Goal: Task Accomplishment & Management: Manage account settings

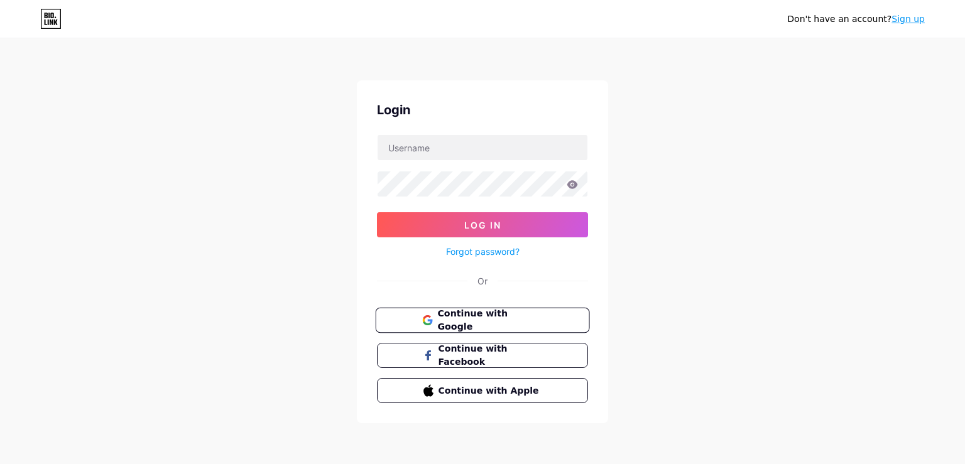
click at [464, 310] on button "Continue with Google" at bounding box center [482, 321] width 214 height 26
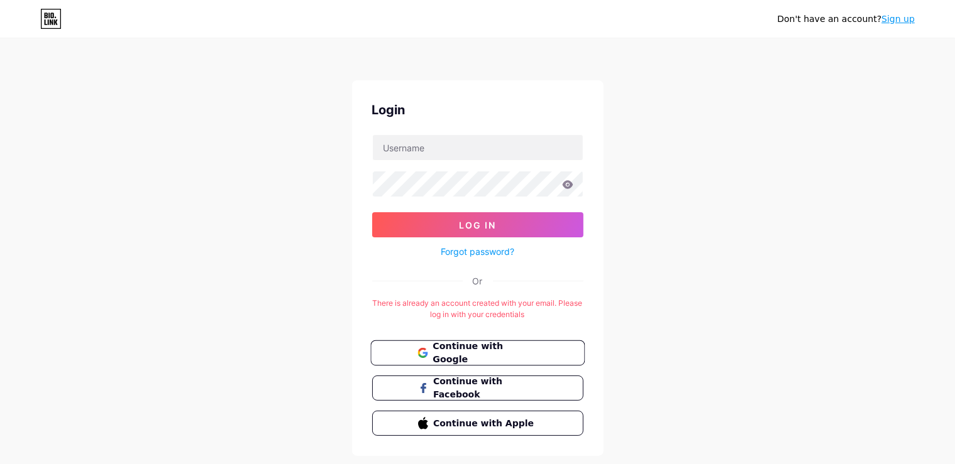
click at [532, 348] on span "Continue with Google" at bounding box center [484, 353] width 105 height 27
click at [456, 156] on input "text" at bounding box center [478, 147] width 210 height 25
type input "[EMAIL_ADDRESS][DOMAIN_NAME]"
click at [372, 212] on button "Log In" at bounding box center [477, 224] width 211 height 25
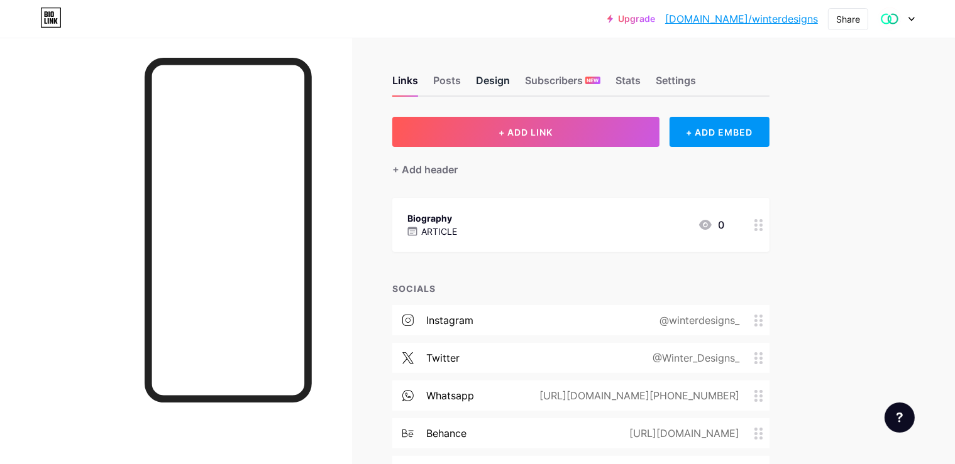
click at [510, 79] on div "Design" at bounding box center [493, 84] width 34 height 23
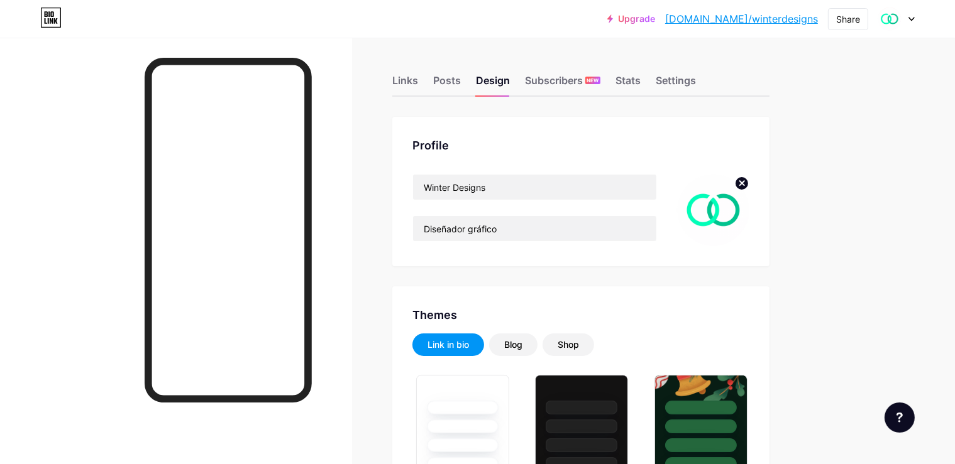
type input "#02e0a9"
type input "#ffffff"
click at [748, 186] on circle at bounding box center [742, 184] width 14 height 14
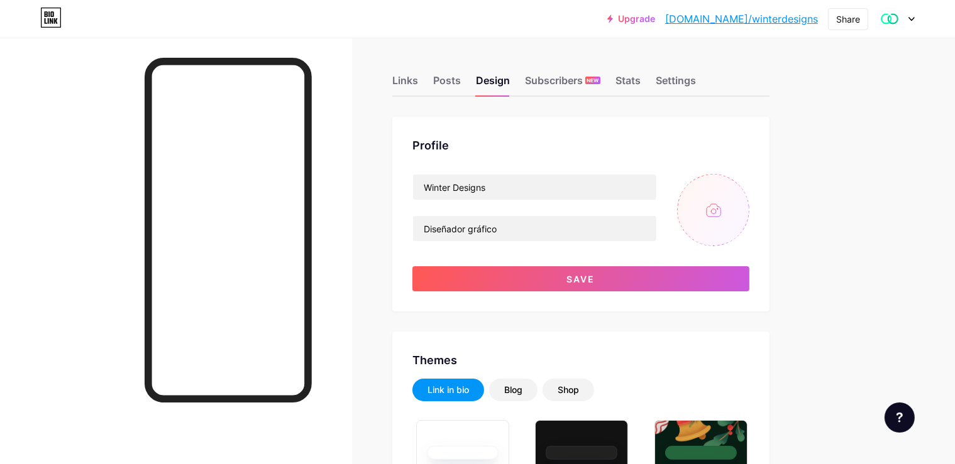
click at [749, 205] on input "file" at bounding box center [713, 210] width 72 height 72
type input "C:\fakepath\Sin título-2.png"
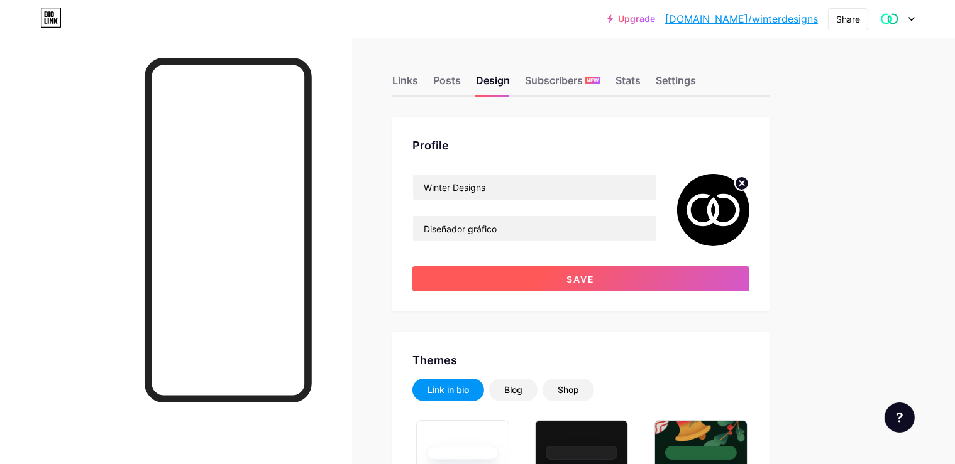
click at [526, 275] on button "Save" at bounding box center [580, 278] width 337 height 25
type input "#ffffff"
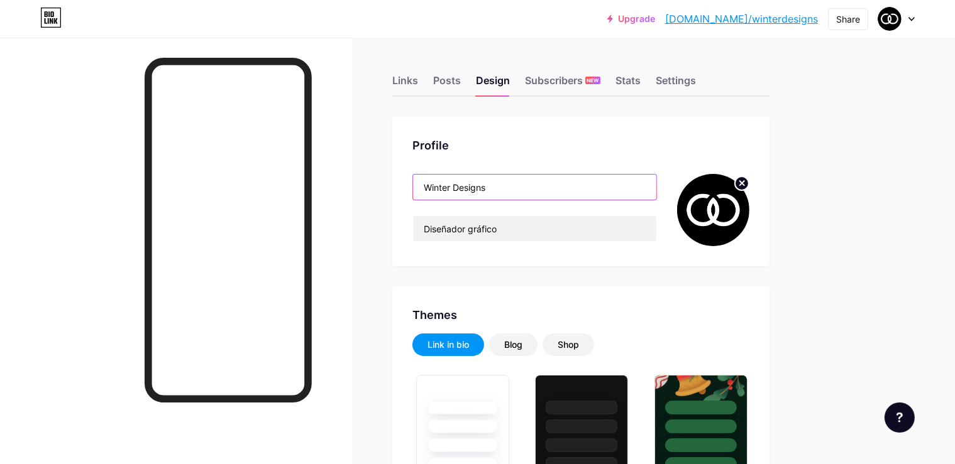
drag, startPoint x: 551, startPoint y: 188, endPoint x: 404, endPoint y: 170, distance: 148.1
click at [413, 175] on input "Winter Designs" at bounding box center [534, 187] width 243 height 25
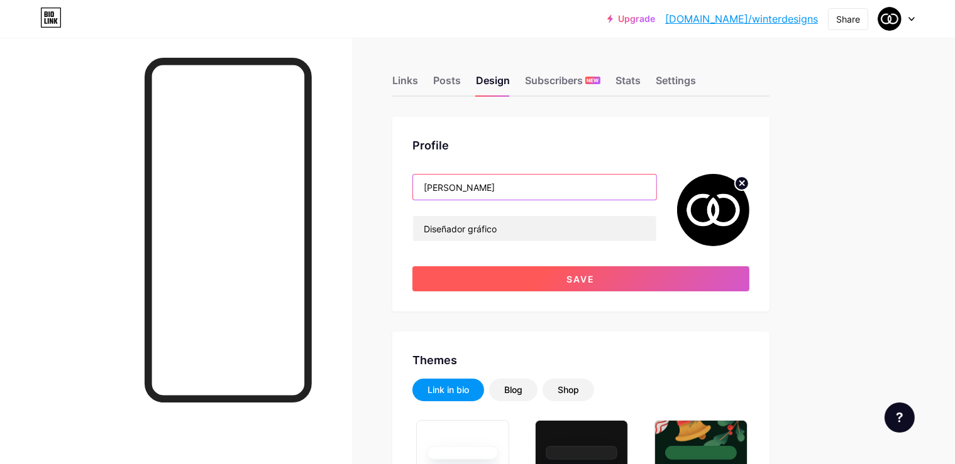
type input "[PERSON_NAME]"
click at [595, 277] on span "Save" at bounding box center [581, 279] width 28 height 11
type input "#ffffff"
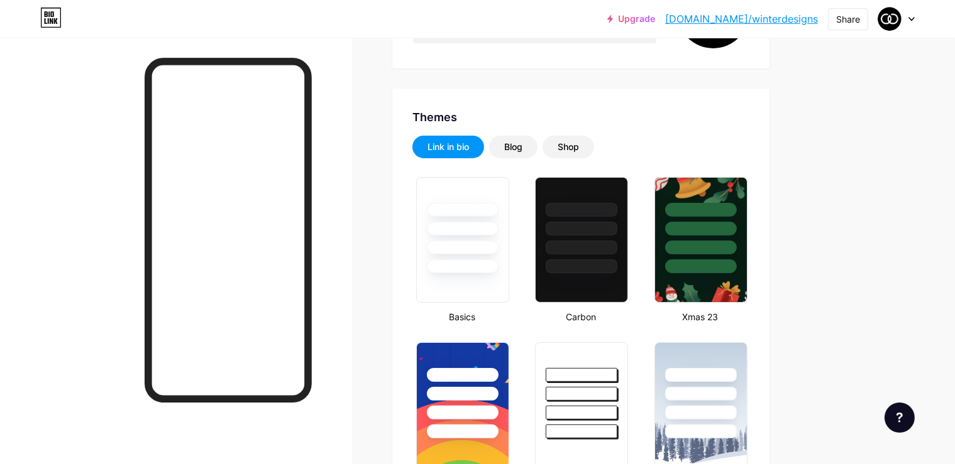
scroll to position [199, 0]
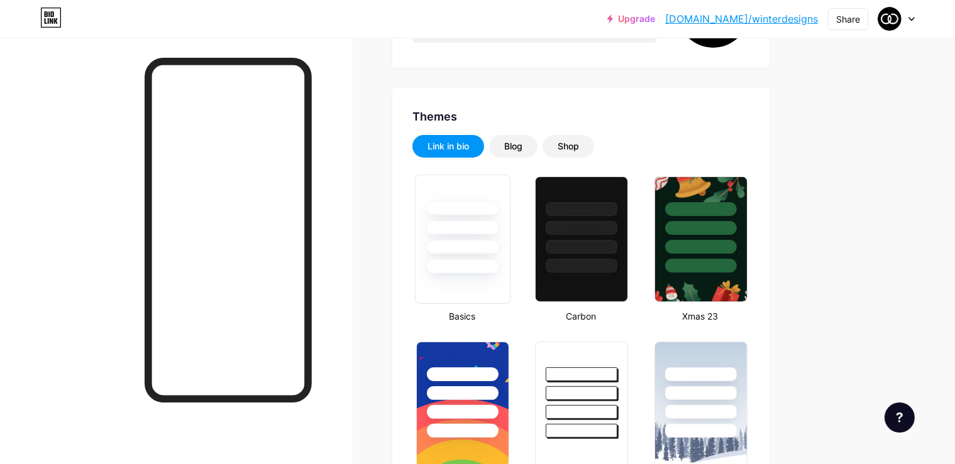
click at [499, 246] on div at bounding box center [462, 247] width 74 height 14
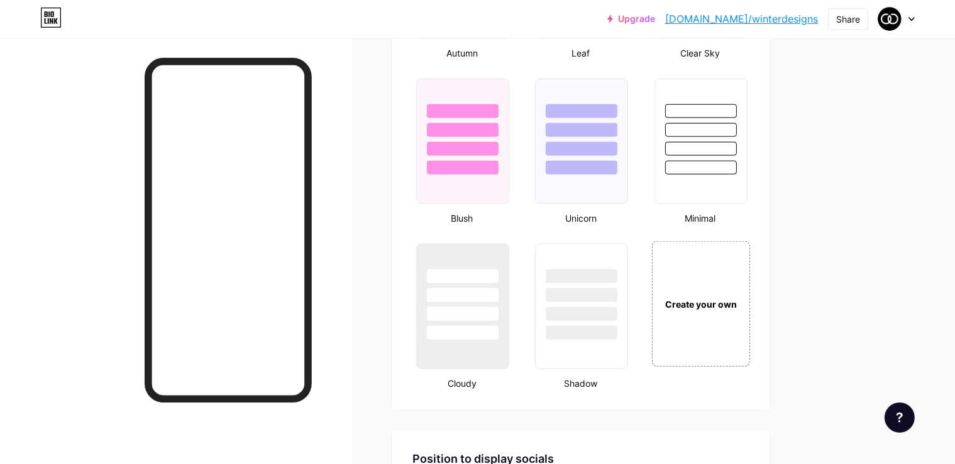
scroll to position [1327, 0]
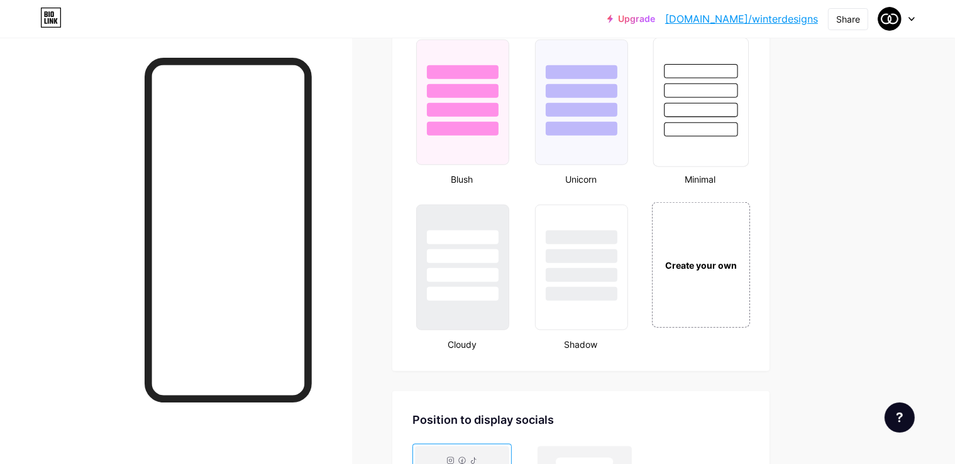
click at [737, 84] on div at bounding box center [701, 91] width 74 height 14
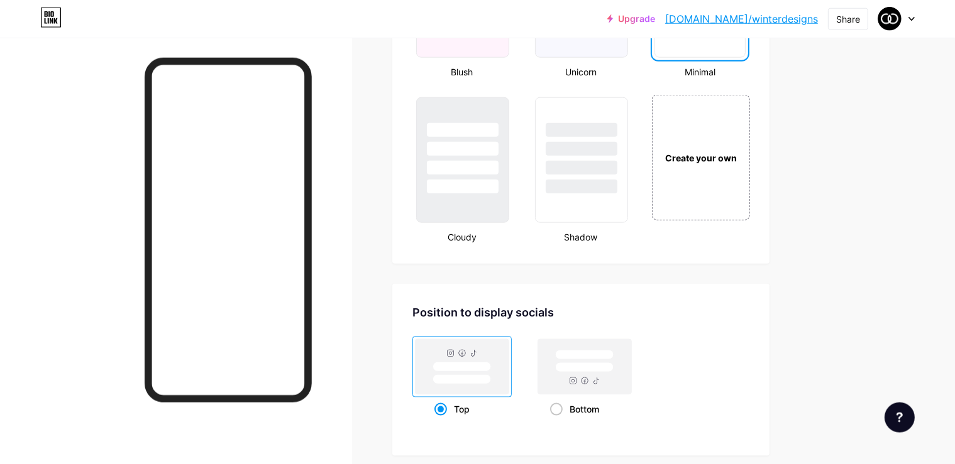
scroll to position [1460, 0]
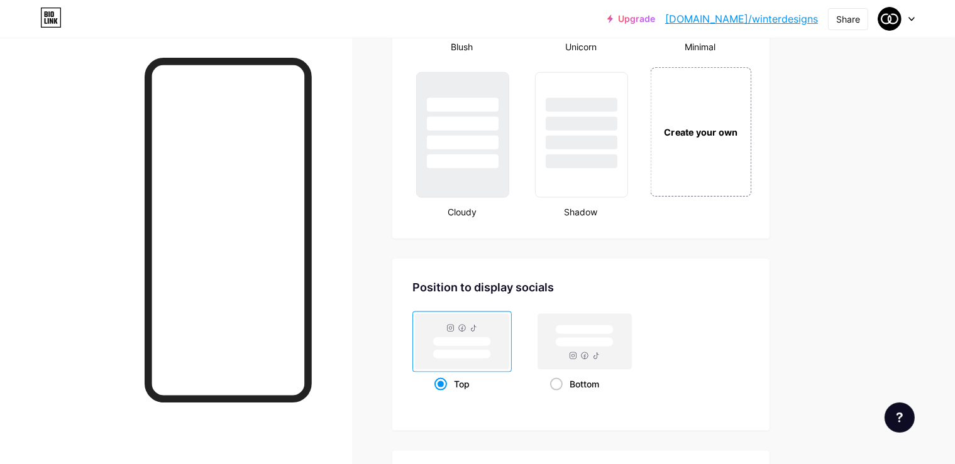
click at [751, 151] on div "Create your own" at bounding box center [700, 131] width 101 height 129
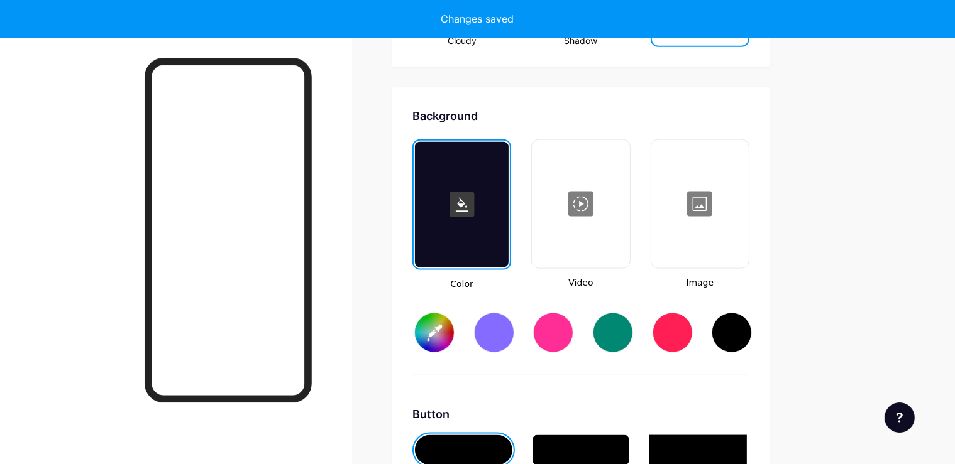
type input "#ffffff"
type input "#000000"
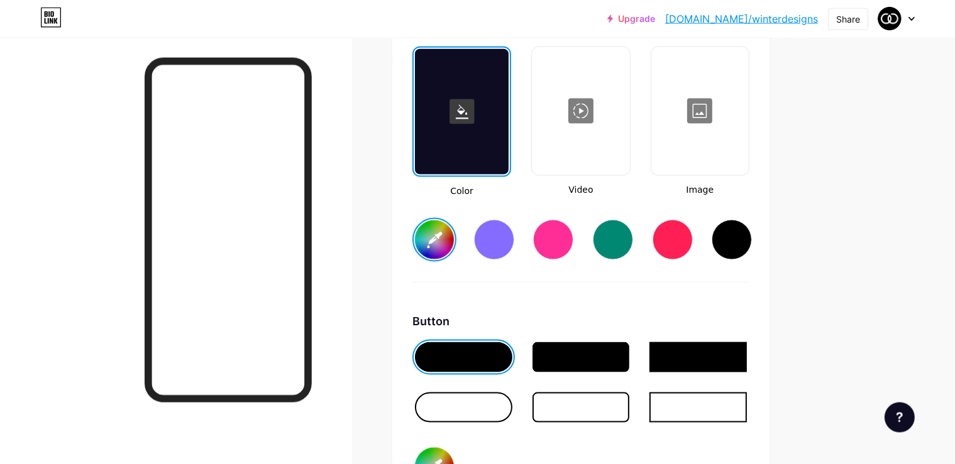
scroll to position [1730, 0]
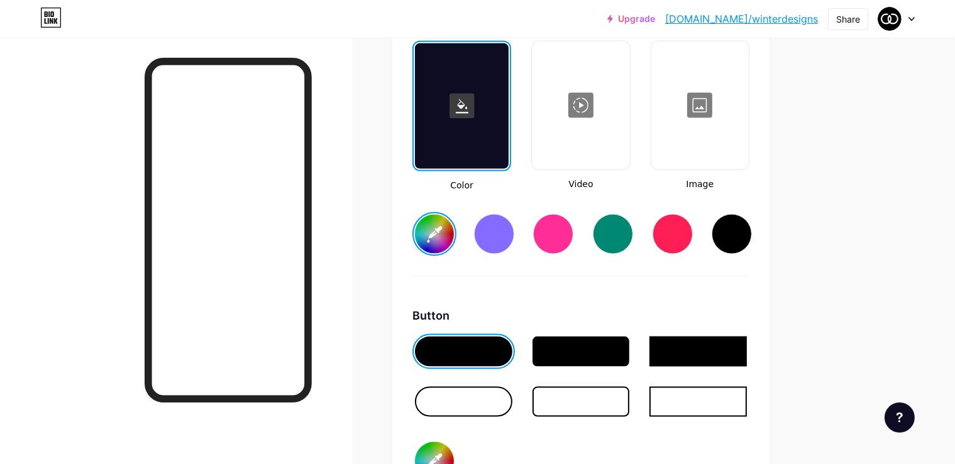
click at [512, 388] on div at bounding box center [463, 402] width 97 height 30
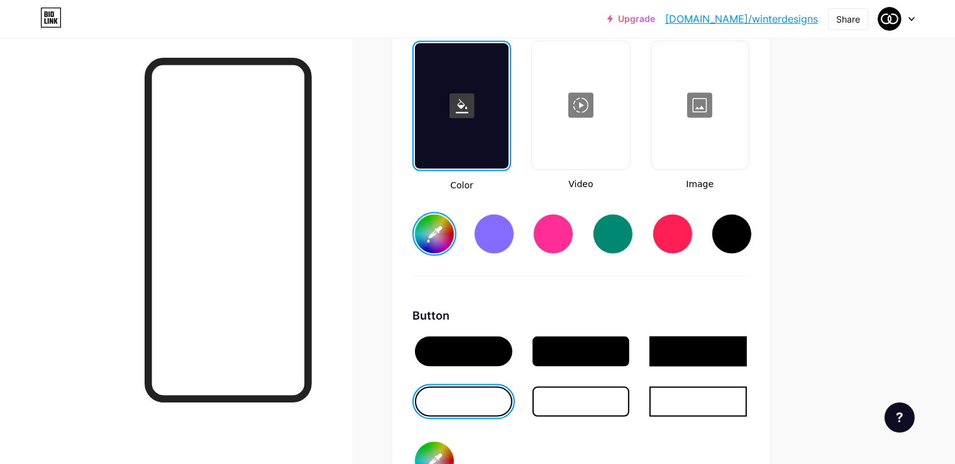
click at [512, 347] on div at bounding box center [463, 352] width 97 height 30
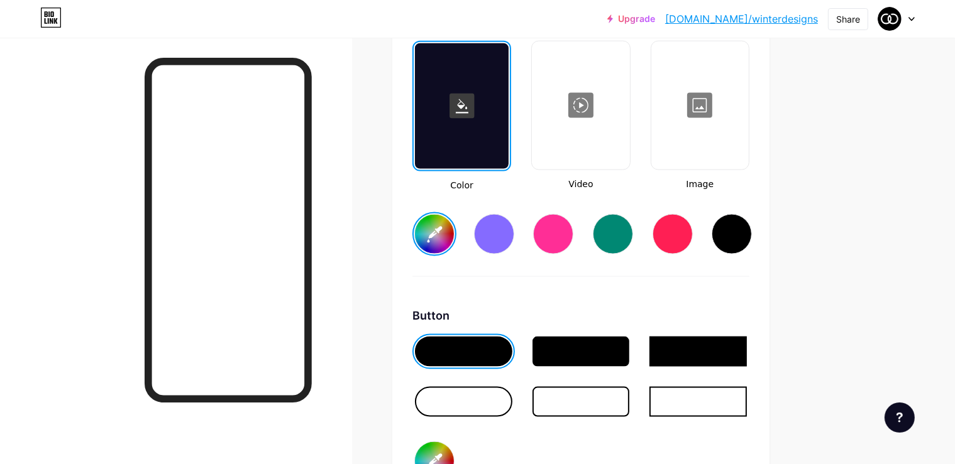
click at [508, 119] on div at bounding box center [462, 106] width 94 height 126
click at [497, 132] on div at bounding box center [462, 106] width 94 height 126
click at [514, 219] on div at bounding box center [494, 234] width 40 height 40
click at [633, 219] on div at bounding box center [613, 234] width 40 height 40
click at [454, 230] on input "#008873" at bounding box center [434, 234] width 39 height 39
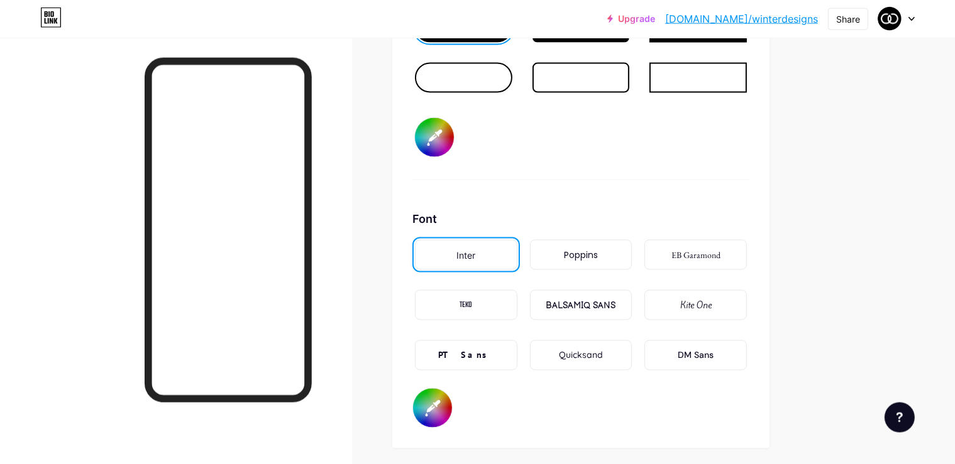
scroll to position [2062, 0]
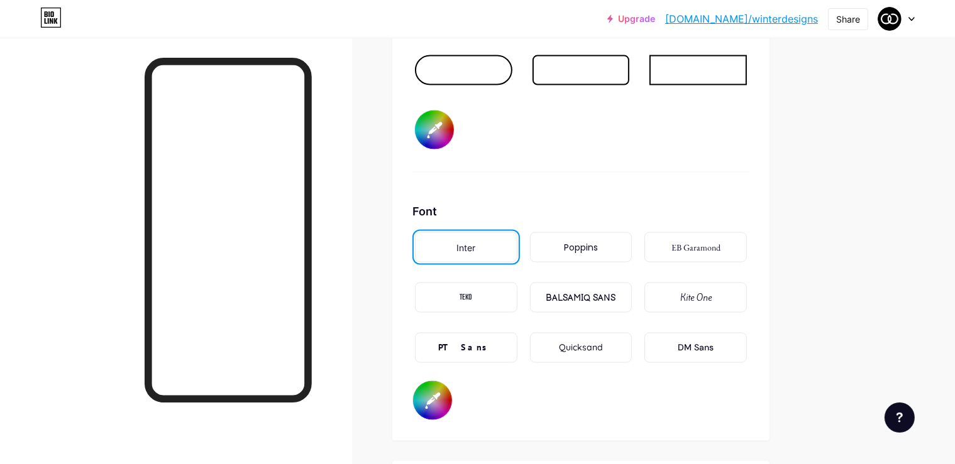
click at [598, 241] on div "Poppins" at bounding box center [581, 247] width 34 height 13
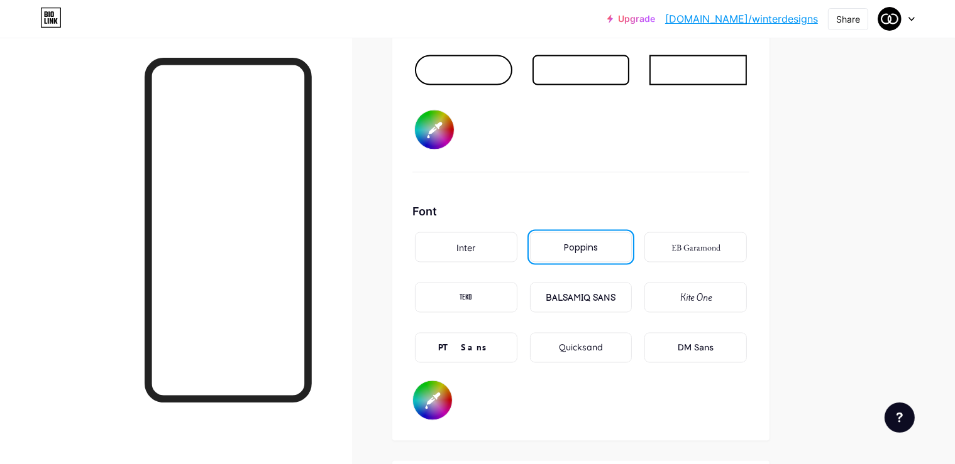
click at [517, 247] on div "Inter" at bounding box center [466, 248] width 102 height 30
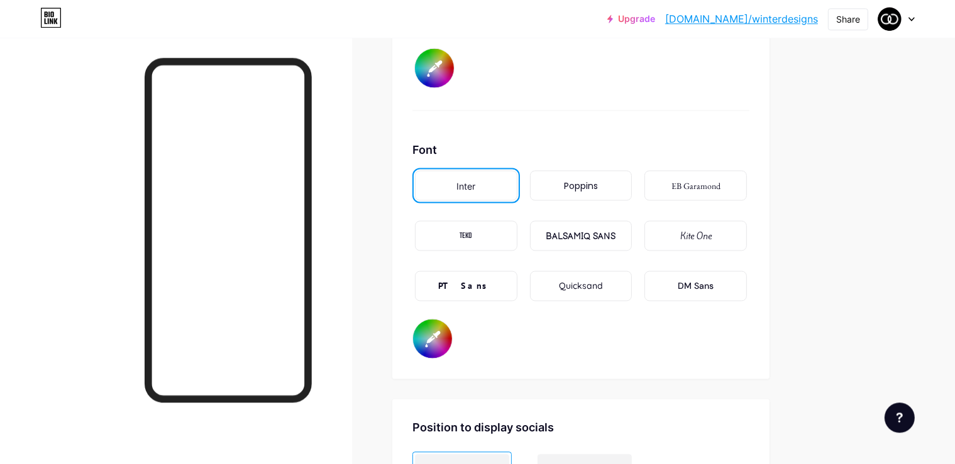
scroll to position [2128, 0]
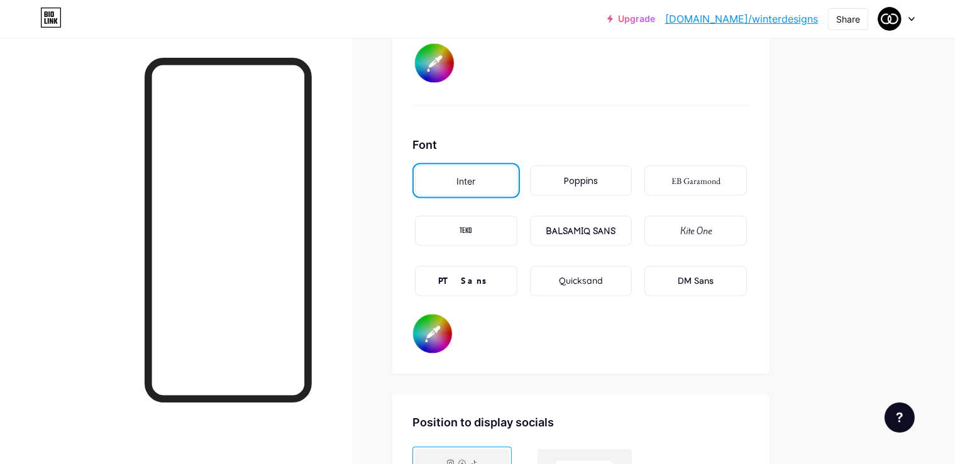
click at [713, 275] on div "DM Sans" at bounding box center [695, 281] width 36 height 13
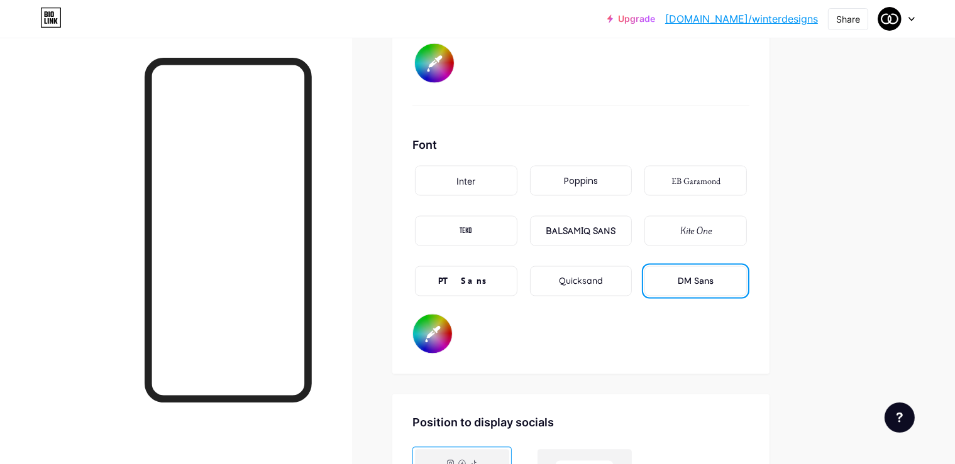
click at [475, 175] on div "Inter" at bounding box center [465, 181] width 19 height 13
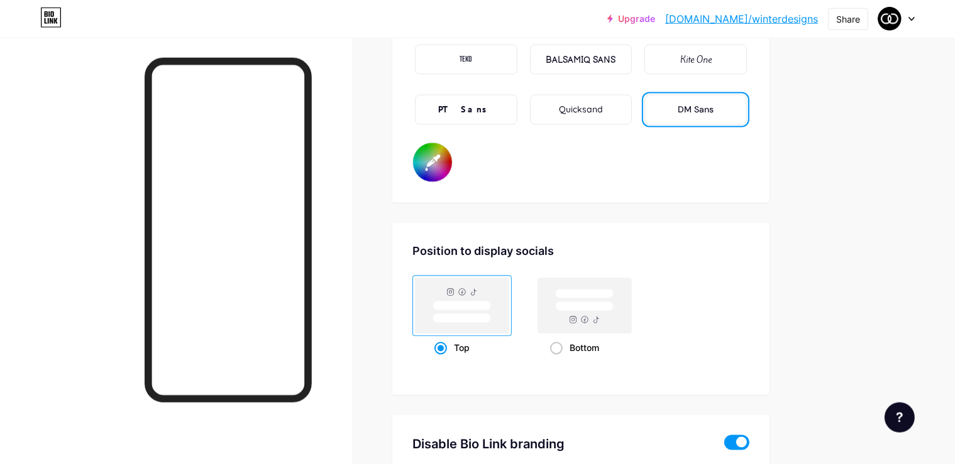
scroll to position [2328, 0]
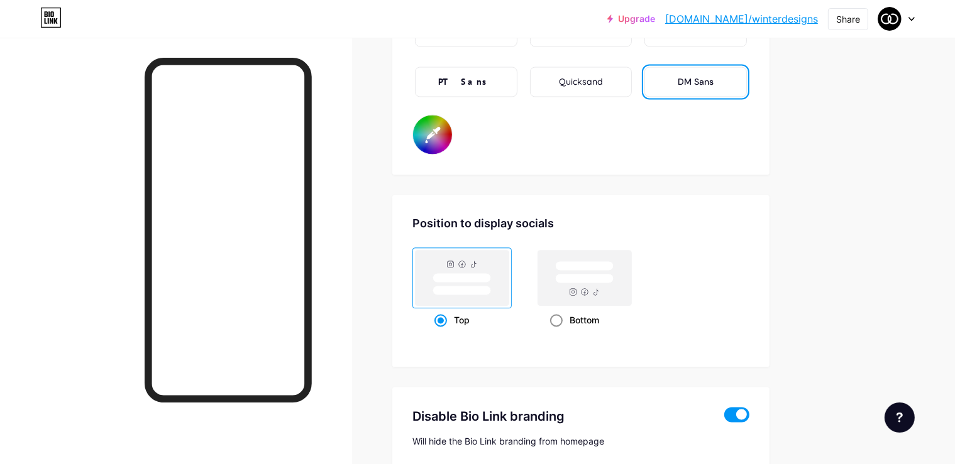
type input "#ffffff"
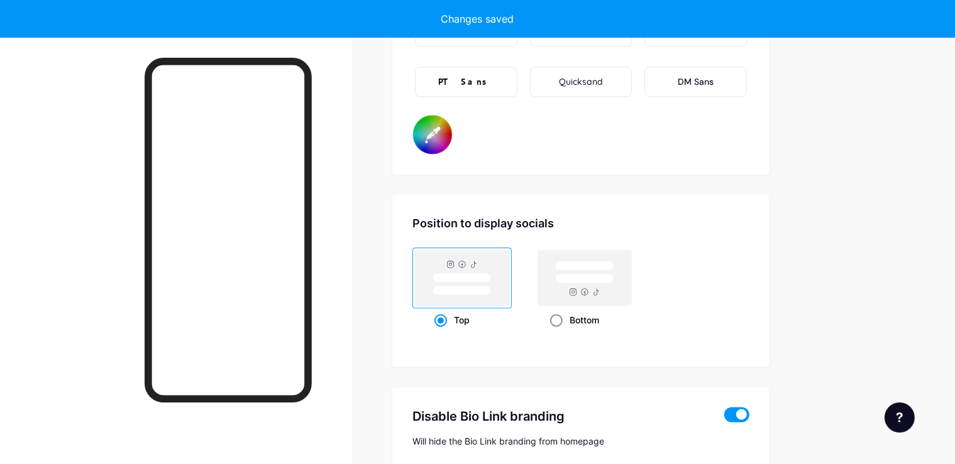
click at [622, 290] on rect at bounding box center [585, 278] width 94 height 55
click at [558, 332] on input "Bottom" at bounding box center [554, 336] width 8 height 8
radio input "true"
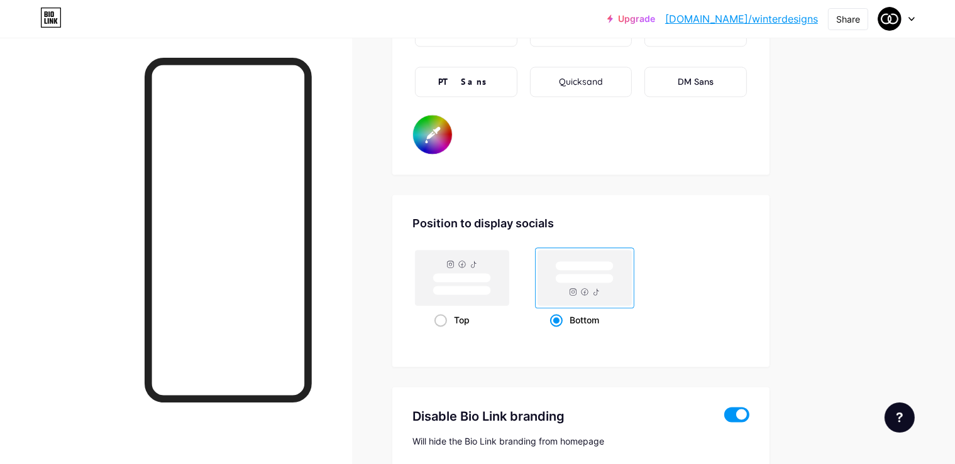
type input "#ffffff"
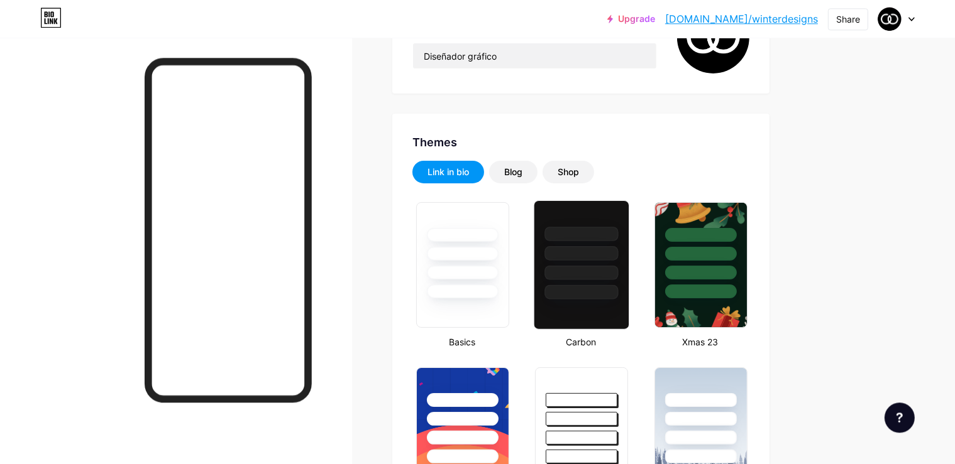
scroll to position [146, 0]
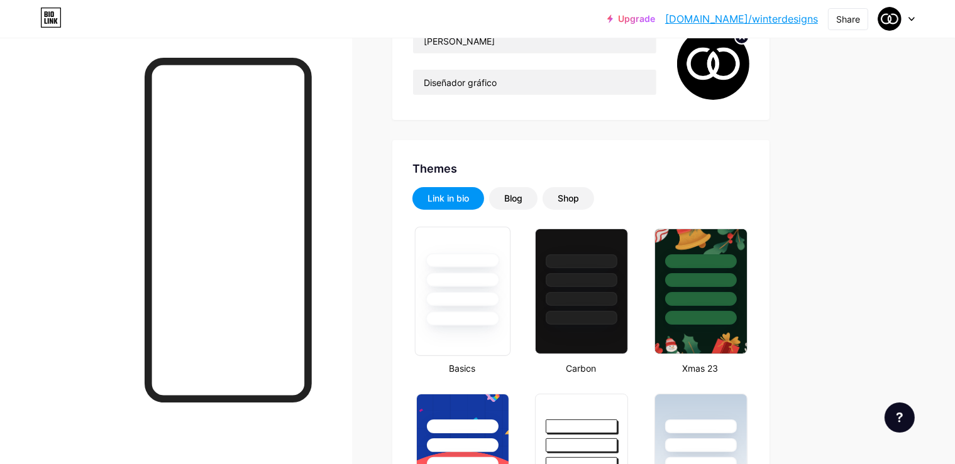
click at [499, 283] on div at bounding box center [462, 280] width 74 height 14
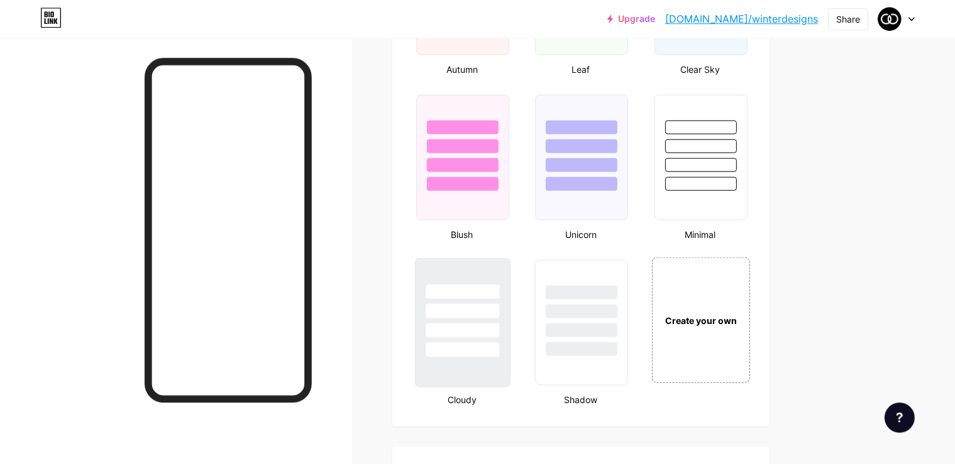
scroll to position [1267, 0]
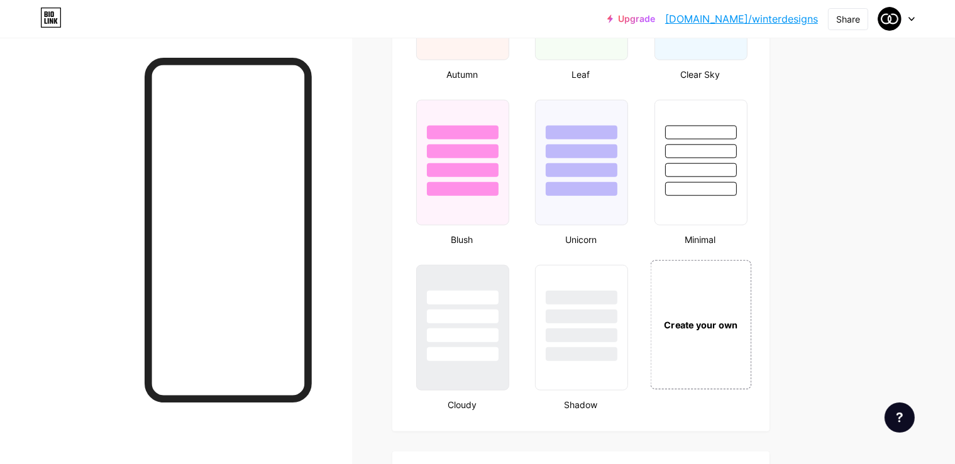
click at [733, 293] on div "Create your own" at bounding box center [700, 324] width 101 height 129
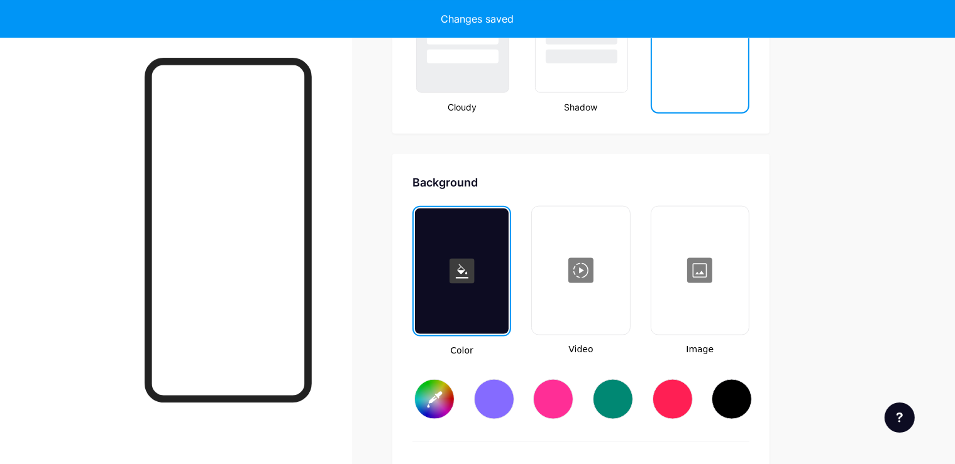
type input "#ffffff"
type input "#000000"
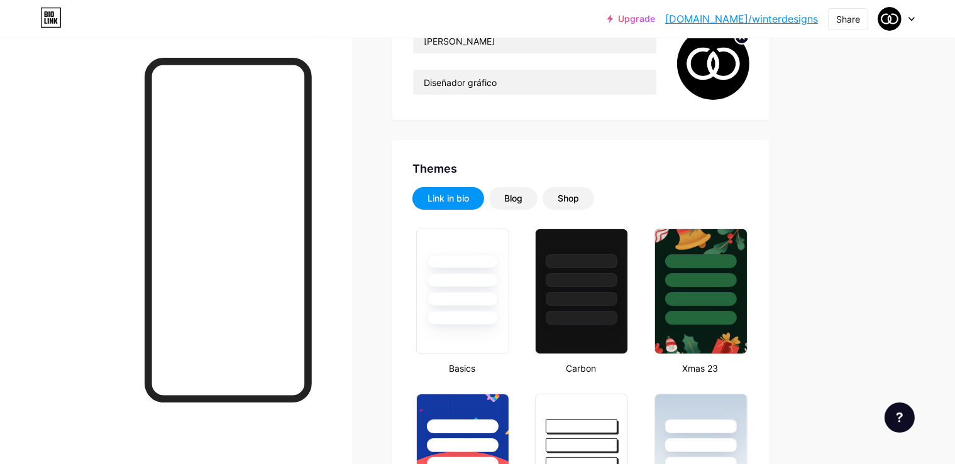
scroll to position [0, 0]
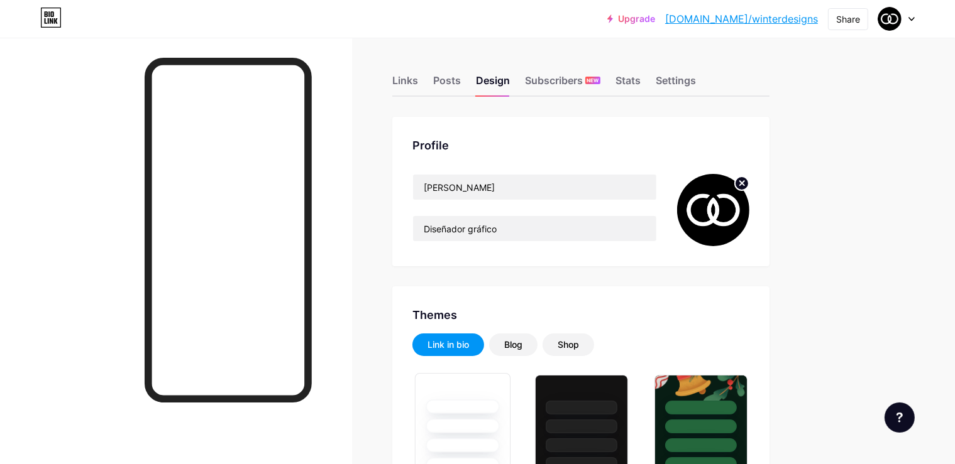
click at [510, 388] on div at bounding box center [462, 423] width 94 height 99
click at [640, 87] on div "Stats" at bounding box center [627, 84] width 25 height 23
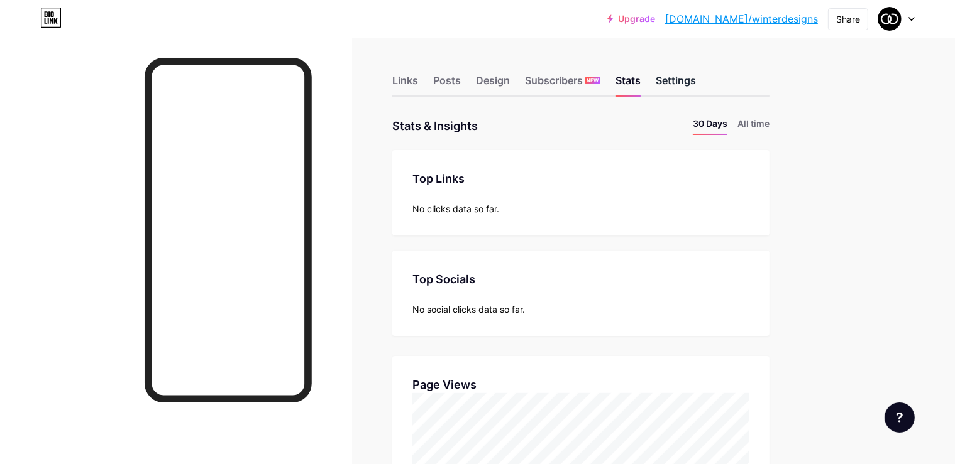
click at [696, 75] on div "Settings" at bounding box center [675, 84] width 40 height 23
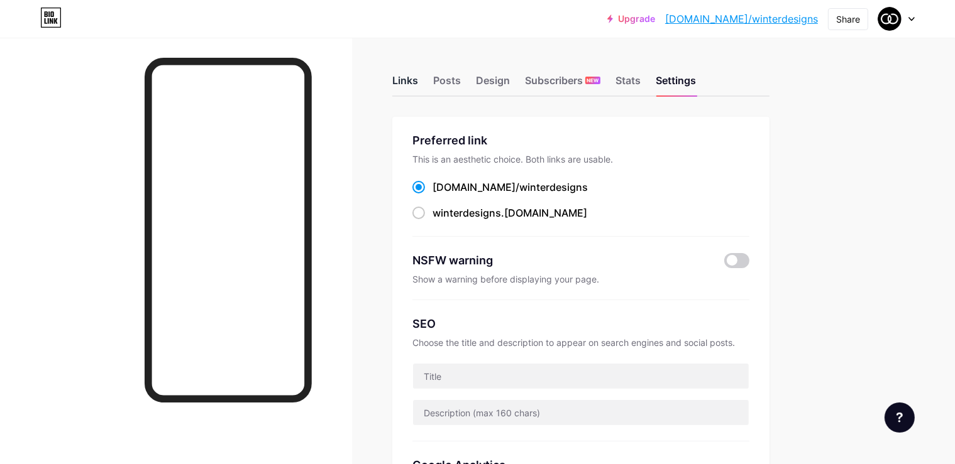
click at [418, 87] on div "Links" at bounding box center [405, 84] width 26 height 23
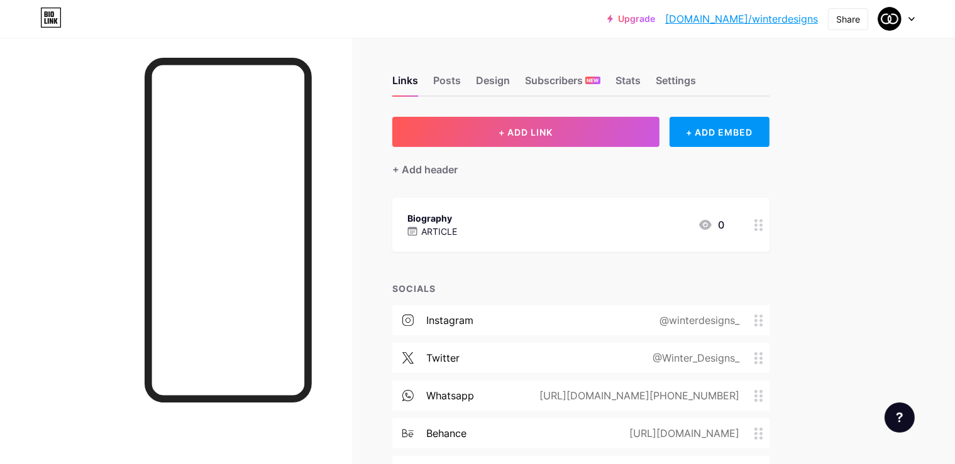
click at [534, 229] on div "Biography ARTICLE 0" at bounding box center [565, 225] width 317 height 29
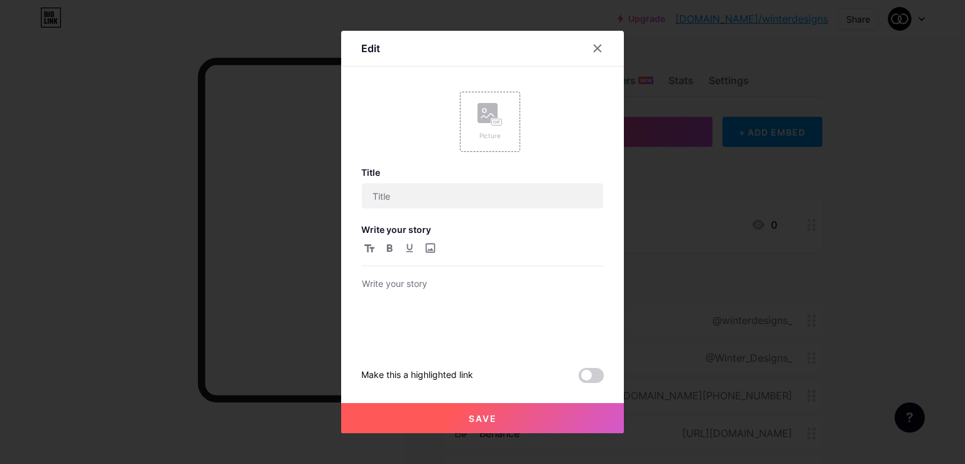
type input "Biography"
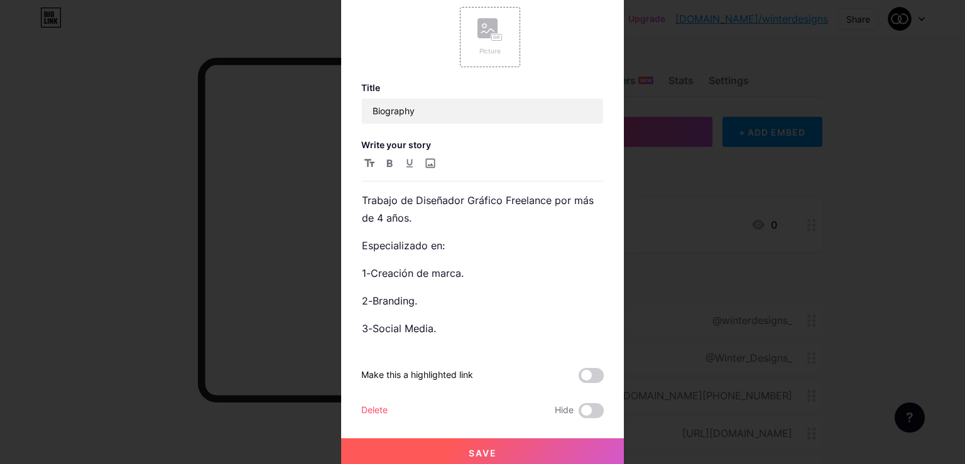
scroll to position [28, 0]
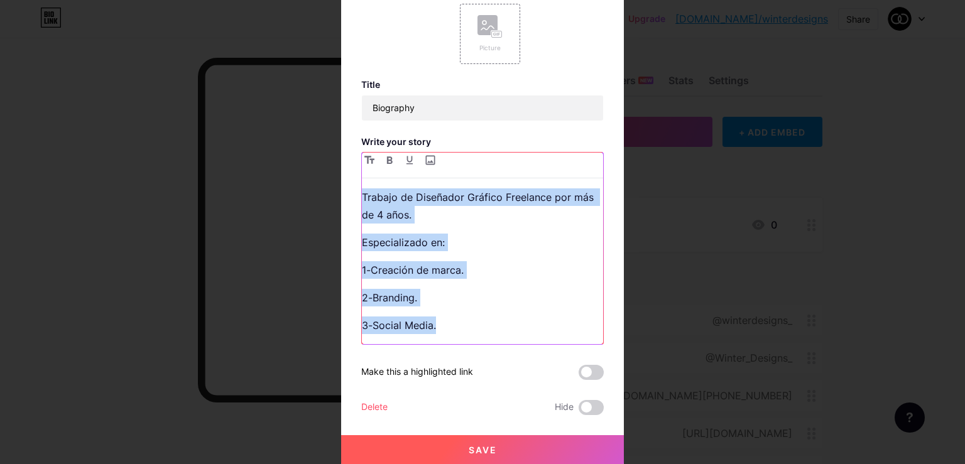
drag, startPoint x: 358, startPoint y: 192, endPoint x: 522, endPoint y: 324, distance: 210.0
click at [522, 324] on div "Trabajo de Diseñador Gráfico Freelance por más de 4 años. Especializado en: 1-C…" at bounding box center [482, 267] width 241 height 156
click at [491, 234] on p "Especializado en:" at bounding box center [482, 243] width 241 height 18
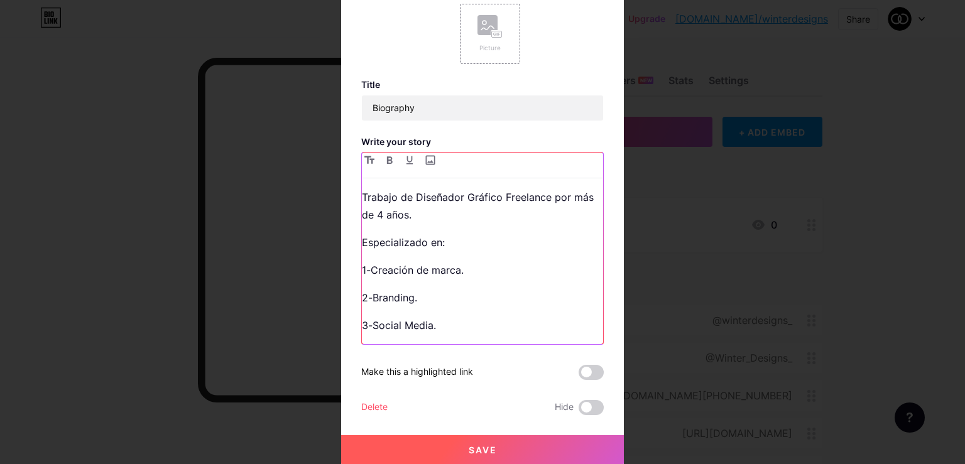
click at [362, 197] on p "Trabajo de Diseñador Gráfico Freelance por más de 4 años." at bounding box center [482, 206] width 241 height 35
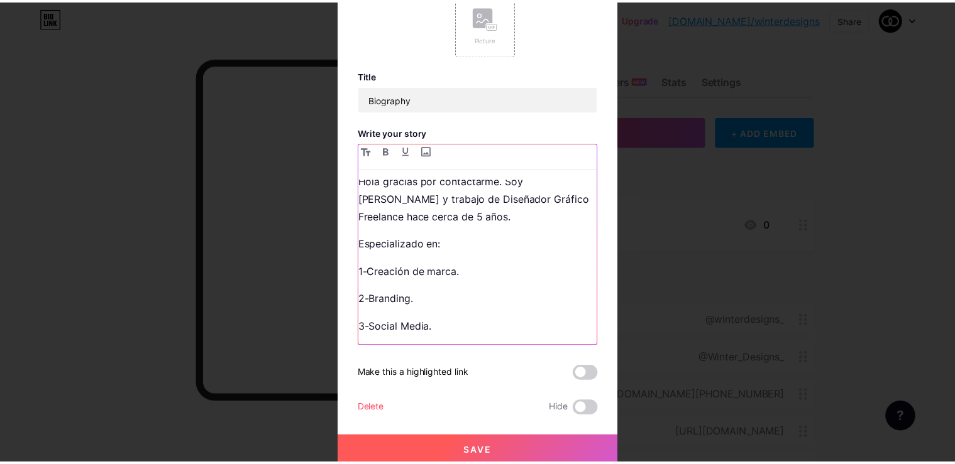
scroll to position [34, 0]
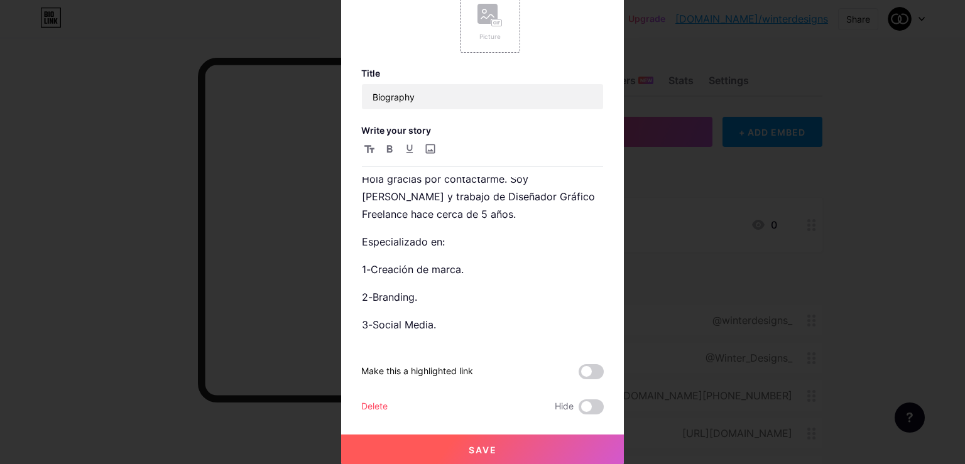
click at [465, 442] on button "Save" at bounding box center [482, 450] width 283 height 30
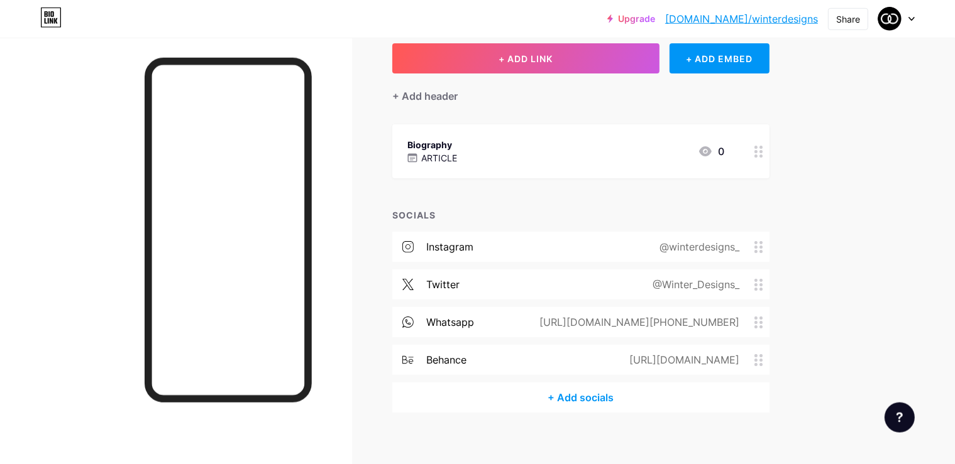
scroll to position [84, 0]
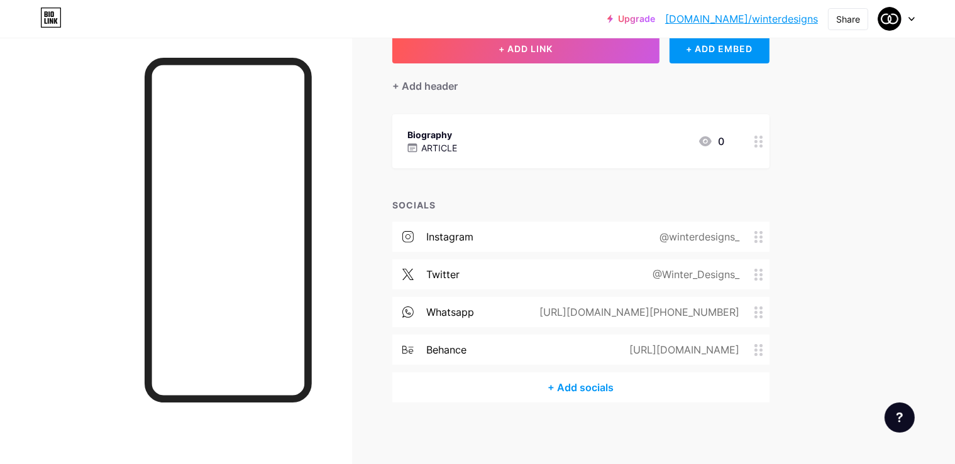
click at [762, 311] on circle at bounding box center [760, 312] width 3 height 3
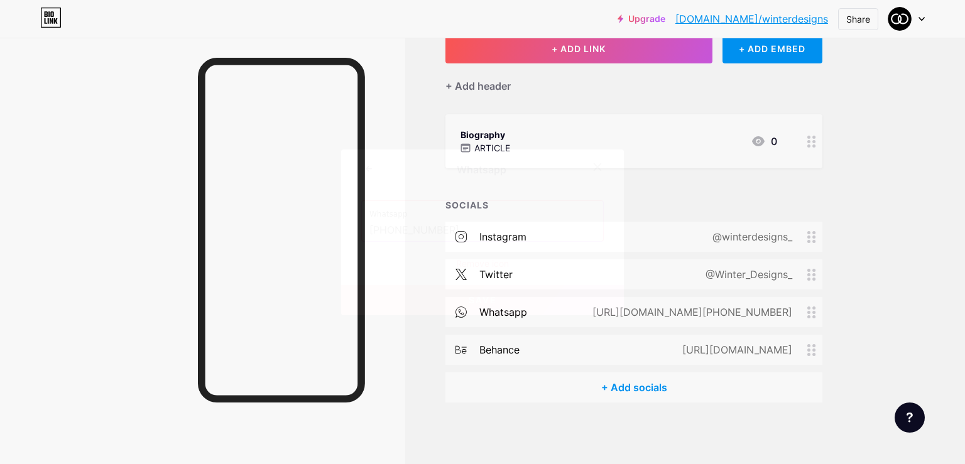
click at [457, 227] on input "[PHONE_NUMBER]" at bounding box center [482, 230] width 226 height 21
drag, startPoint x: 450, startPoint y: 228, endPoint x: 372, endPoint y: 226, distance: 78.0
click at [372, 226] on input "[PHONE_NUMBER]" at bounding box center [482, 230] width 226 height 21
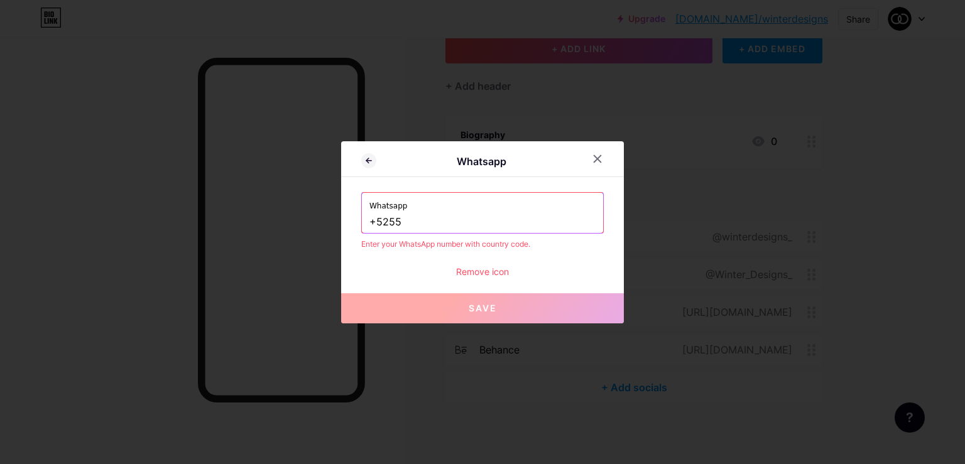
click at [439, 229] on input "+5255" at bounding box center [482, 222] width 226 height 21
paste input "3879 3025"
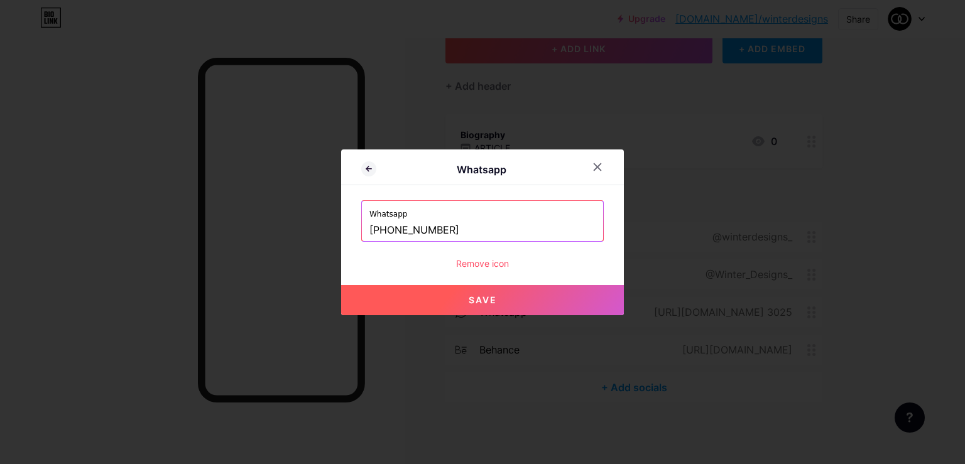
click at [420, 227] on input "[PHONE_NUMBER]" at bounding box center [482, 230] width 226 height 21
click at [425, 228] on input "[PHONE_NUMBER]" at bounding box center [482, 230] width 226 height 21
click at [397, 230] on input "[PHONE_NUMBER]" at bounding box center [482, 230] width 226 height 21
click at [457, 295] on button "Save" at bounding box center [482, 300] width 283 height 30
type input "[URL][DOMAIN_NAME][PHONE_NUMBER]"
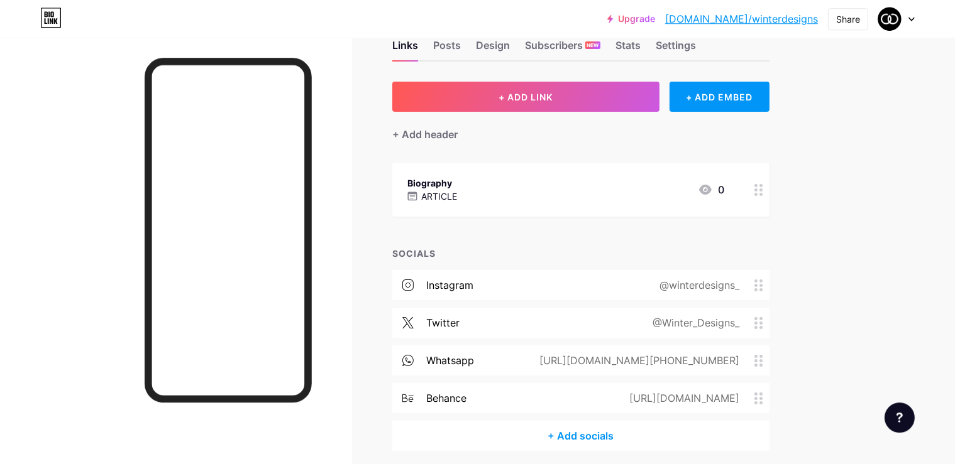
scroll to position [0, 0]
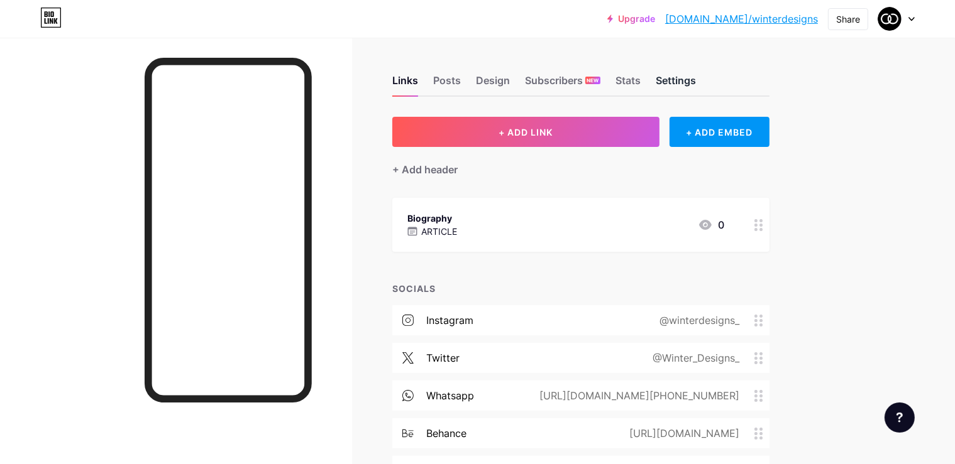
click at [696, 75] on div "Settings" at bounding box center [675, 84] width 40 height 23
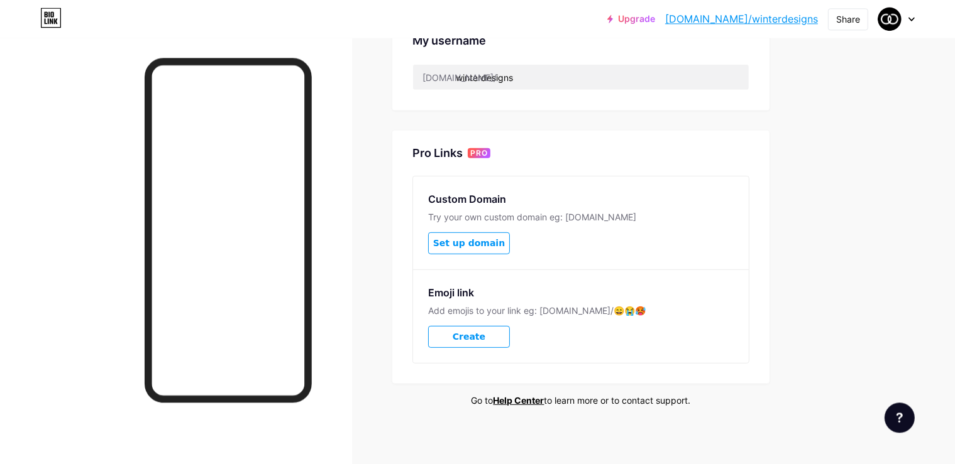
scroll to position [517, 0]
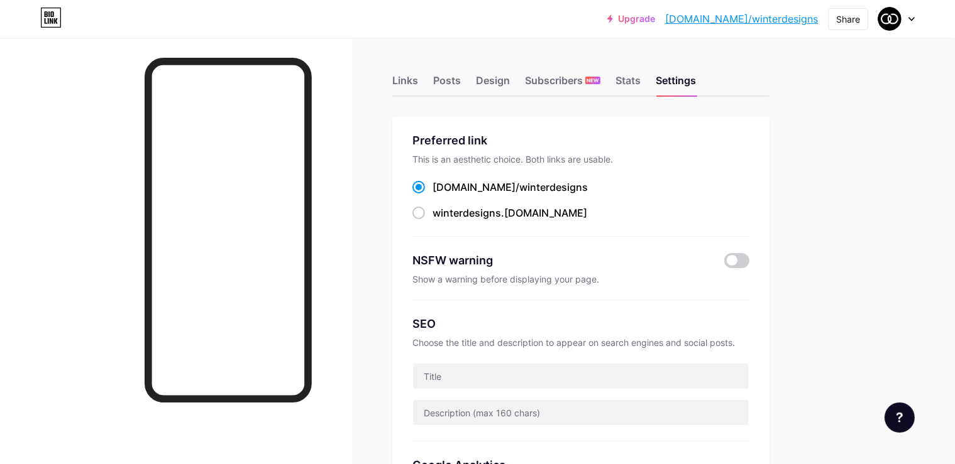
click at [778, 20] on link "[DOMAIN_NAME]/winterdesigns" at bounding box center [741, 18] width 153 height 15
